Goal: Information Seeking & Learning: Learn about a topic

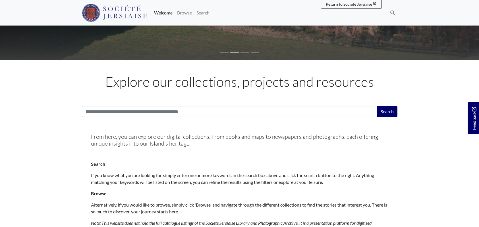
scroll to position [142, 0]
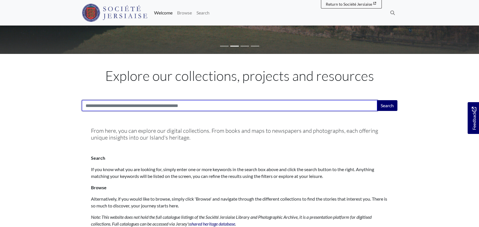
click at [142, 107] on input "Search:" at bounding box center [229, 105] width 295 height 11
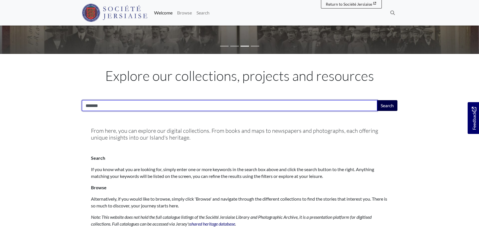
type input "*******"
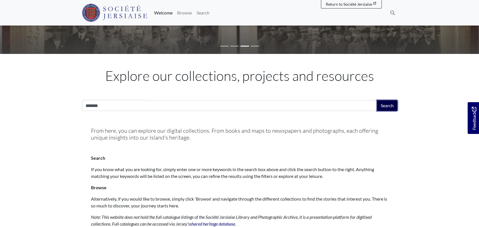
click at [383, 107] on button "Search" at bounding box center [387, 105] width 20 height 11
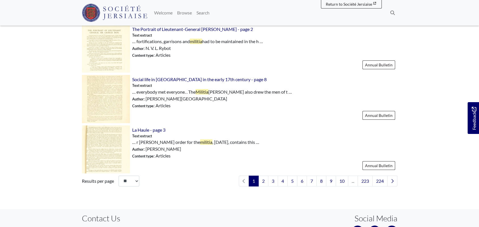
scroll to position [824, 0]
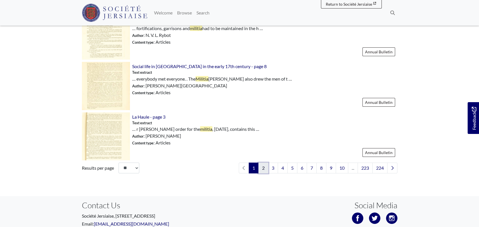
click at [260, 163] on link "2" at bounding box center [263, 168] width 10 height 11
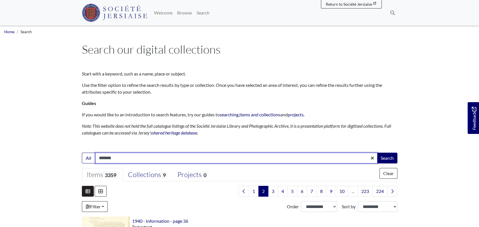
click at [113, 158] on input "*******" at bounding box center [236, 158] width 282 height 11
type input "**********"
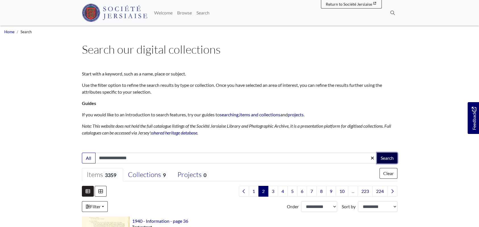
click at [392, 158] on button "Search" at bounding box center [387, 158] width 20 height 11
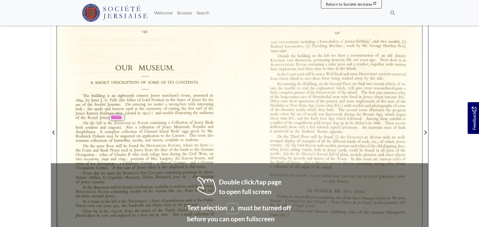
scroll to position [114, 0]
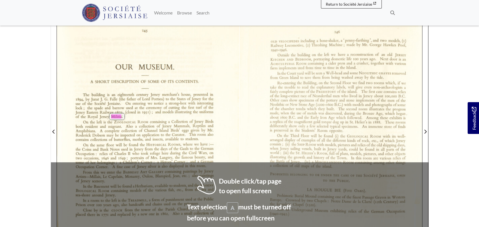
click at [241, 145] on div "146 OLD VELOCIPEDES including a bone—shaker, a ‘penny—farthing’, and two models…" at bounding box center [330, 132] width 182 height 251
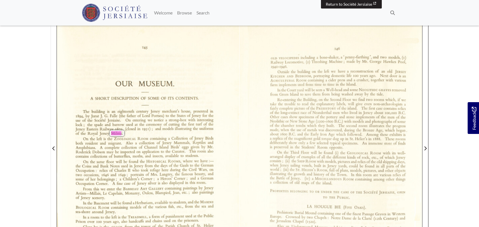
scroll to position [85, 0]
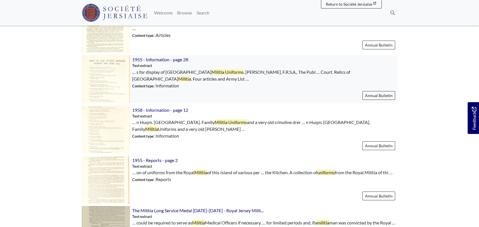
scroll to position [227, 0]
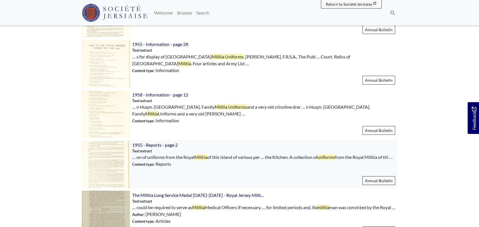
click at [118, 160] on img at bounding box center [106, 165] width 48 height 48
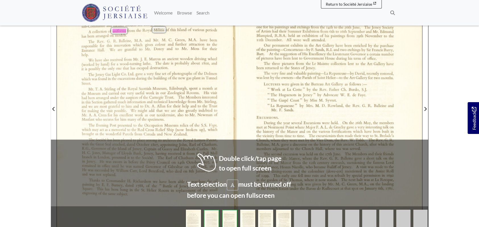
scroll to position [142, 0]
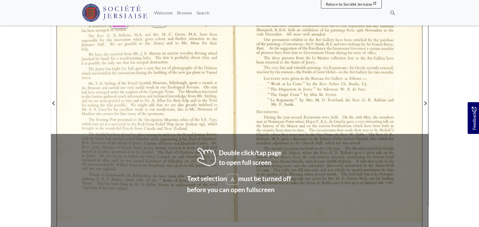
click at [202, 108] on span "[PERSON_NAME]" at bounding box center [210, 109] width 27 height 4
